Goal: Task Accomplishment & Management: Manage account settings

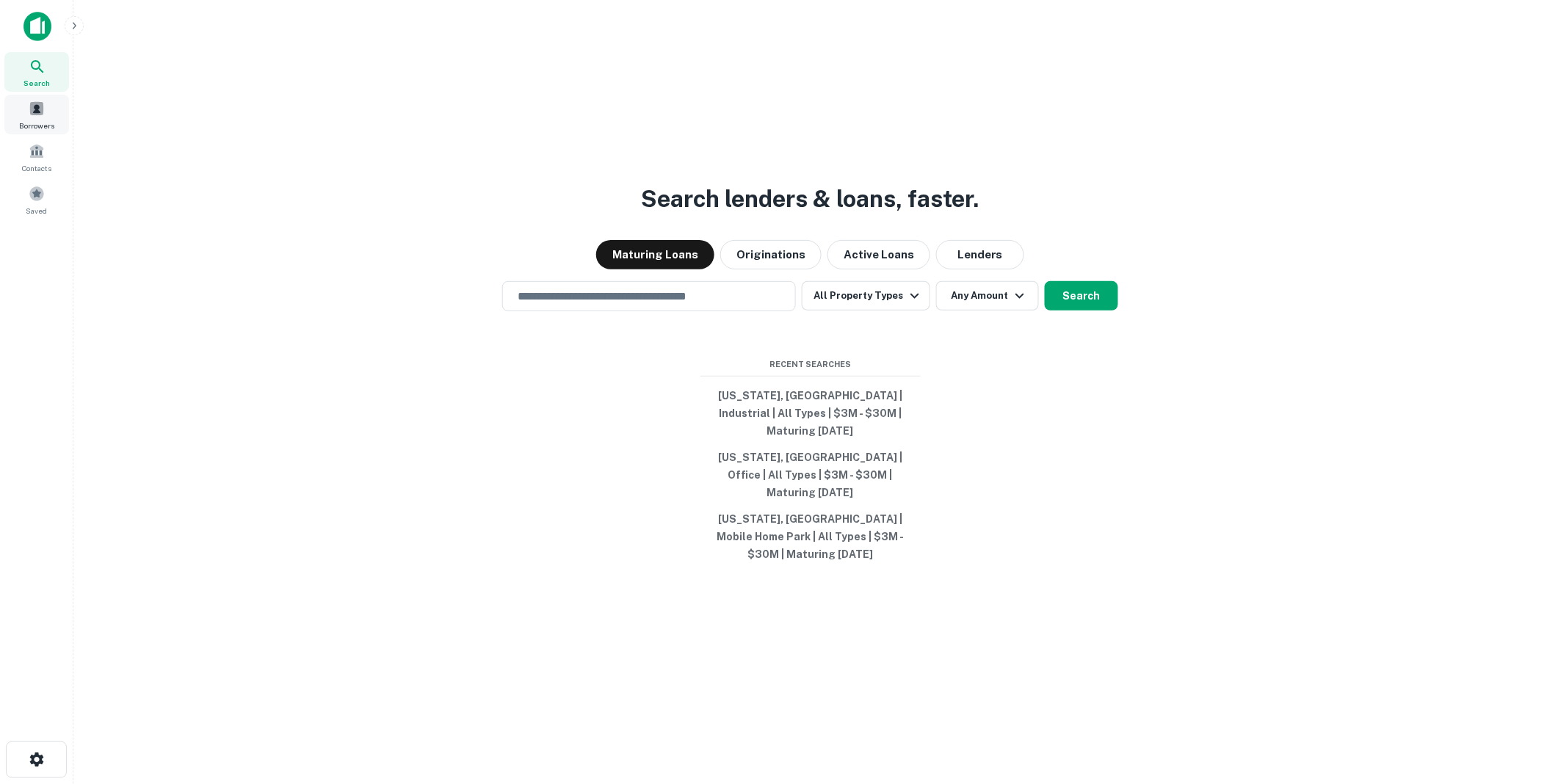
click at [34, 112] on span at bounding box center [36, 108] width 16 height 16
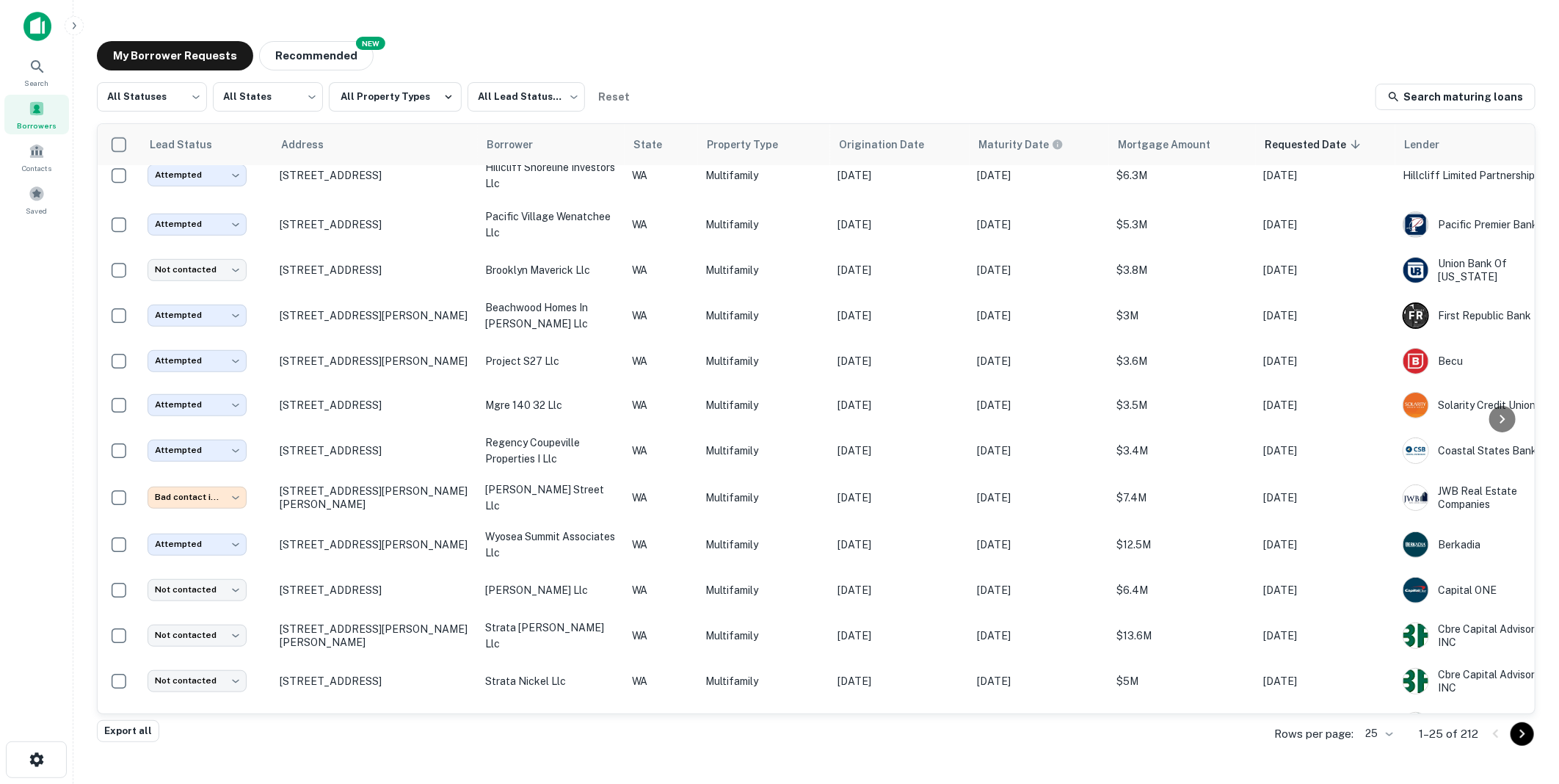
scroll to position [598, 0]
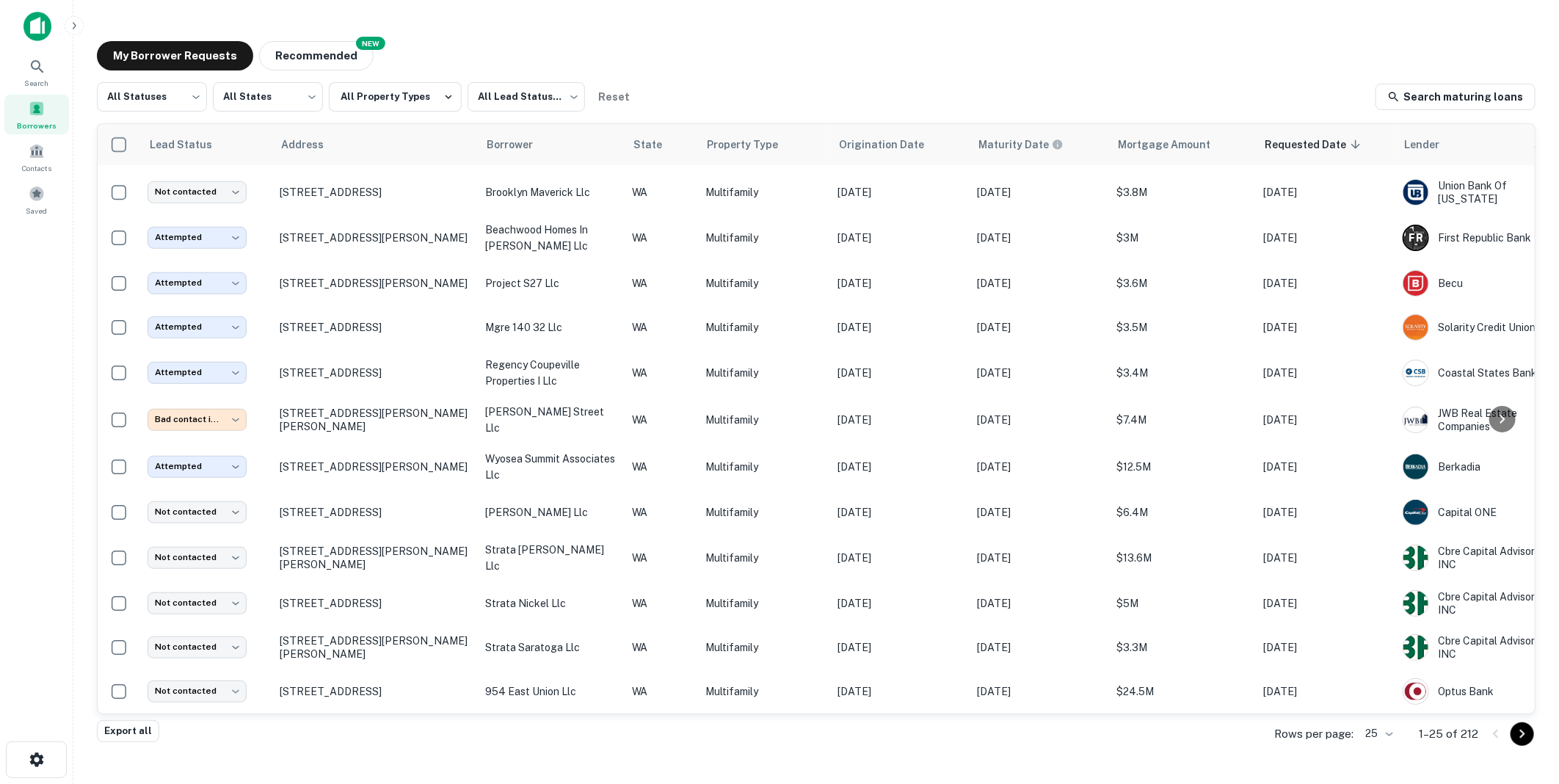
click at [1393, 731] on body "Search Borrowers Contacts Saved My Borrower Requests NEW Recommended All Status…" at bounding box center [780, 392] width 1559 height 784
click at [1381, 752] on li "1000" at bounding box center [1380, 753] width 50 height 27
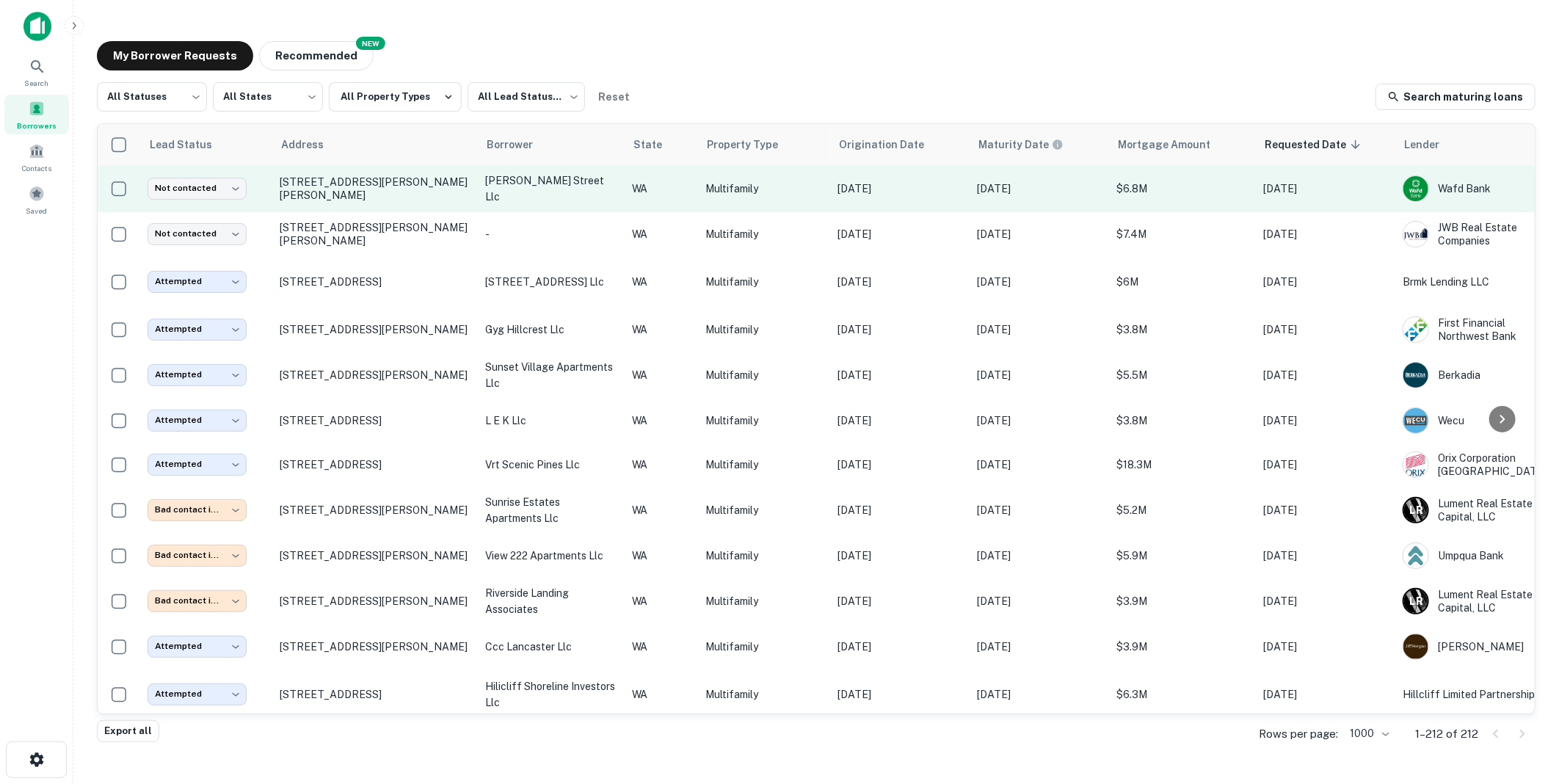
click at [478, 189] on td "[PERSON_NAME] street llc" at bounding box center [551, 188] width 147 height 47
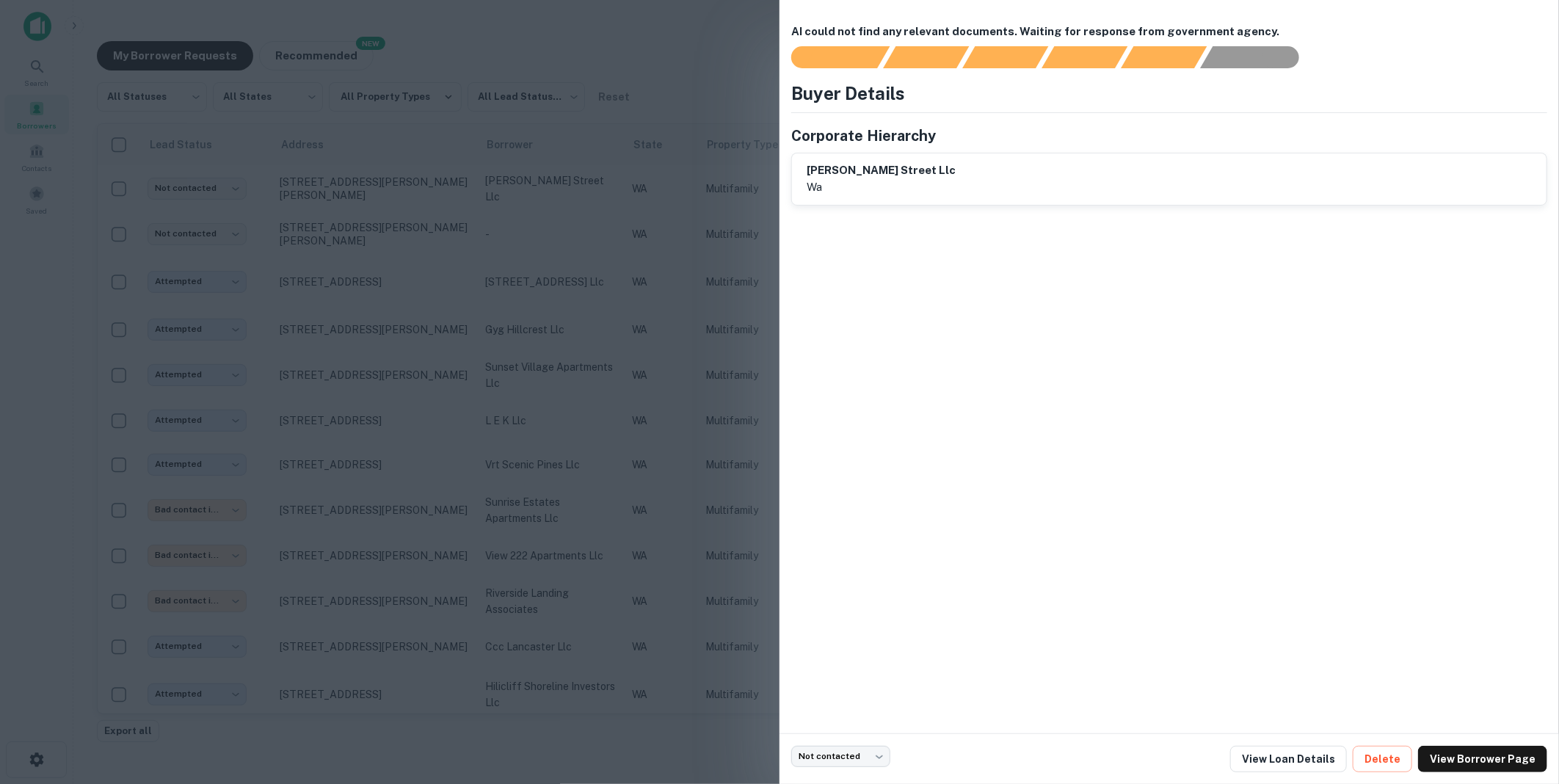
click at [672, 47] on div at bounding box center [780, 392] width 1559 height 784
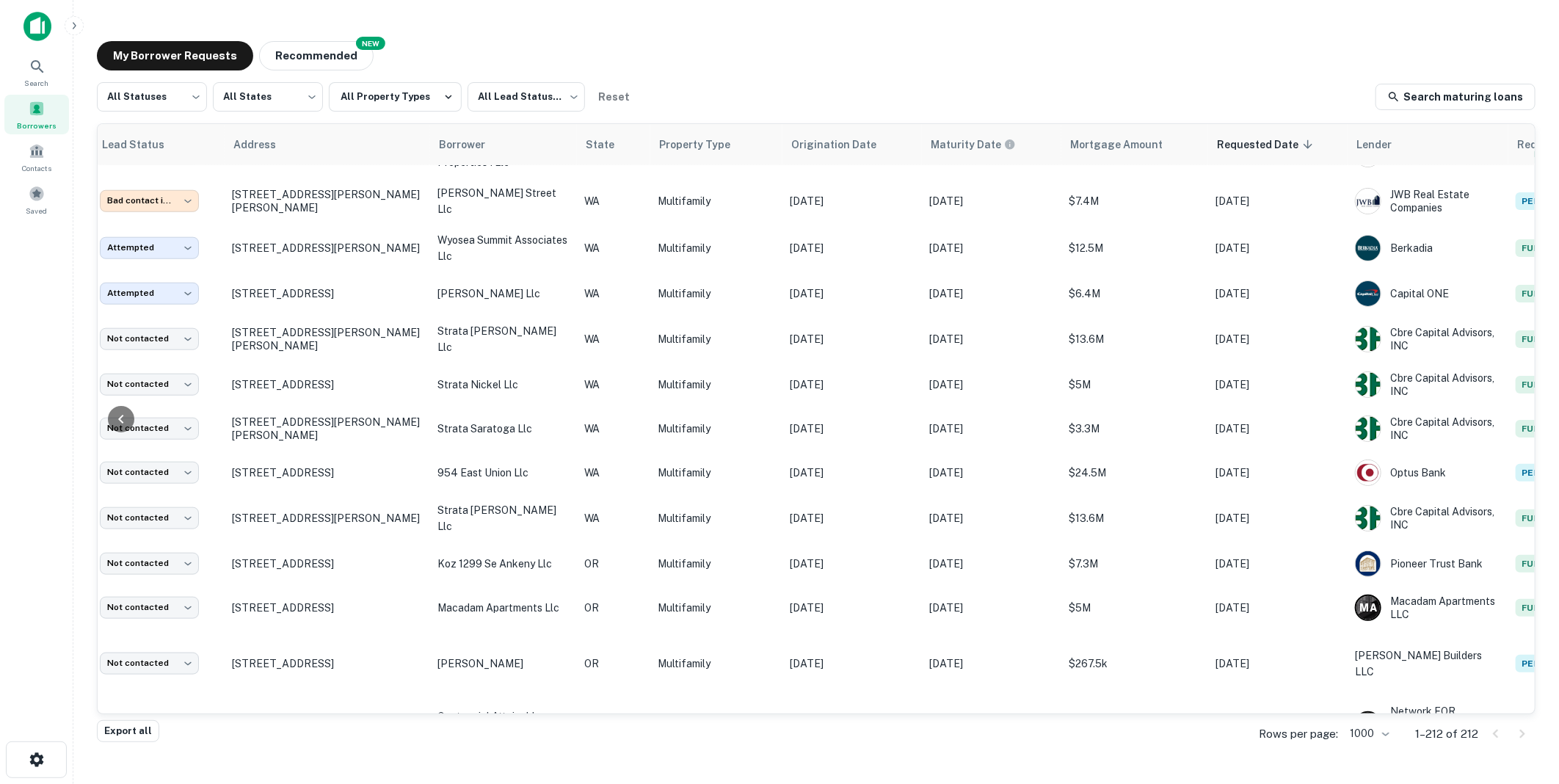
scroll to position [815, 151]
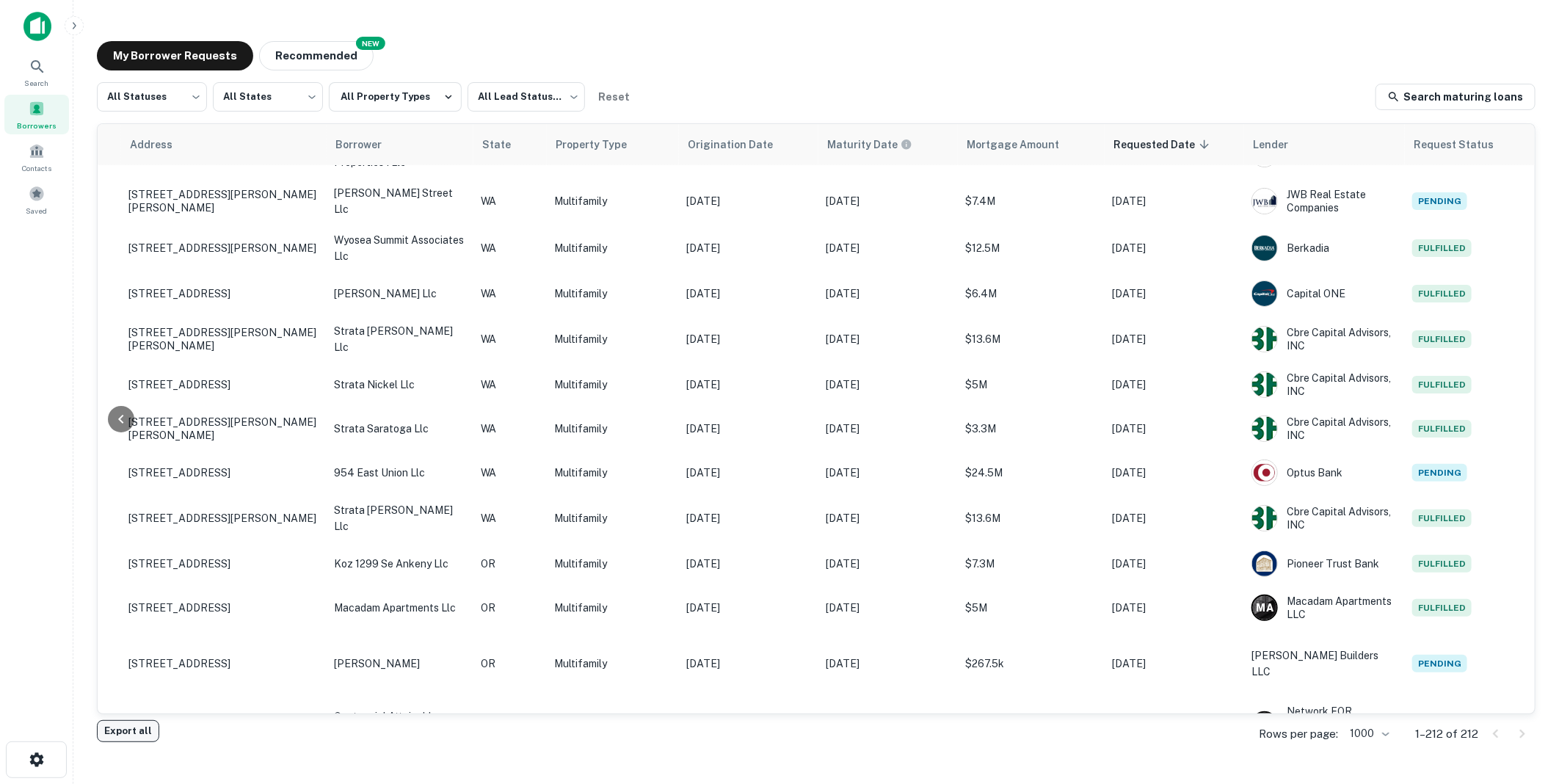
click at [123, 729] on button "Export all" at bounding box center [128, 730] width 63 height 22
click at [1021, 69] on div "My Borrower Requests NEW Recommended" at bounding box center [816, 55] width 1438 height 29
